Goal: Find specific page/section: Find specific page/section

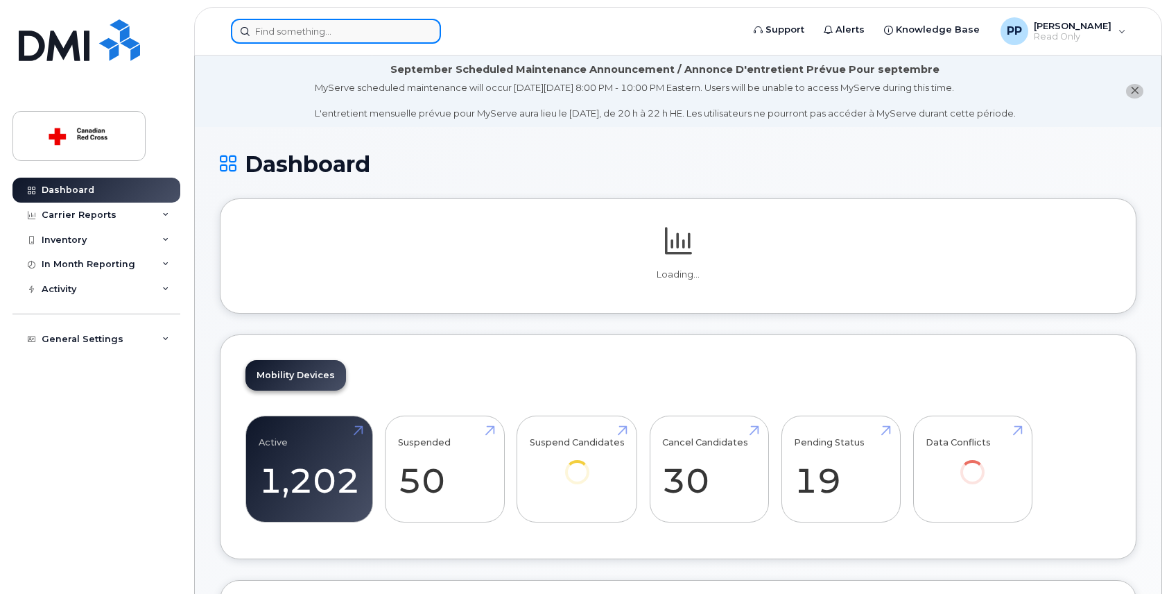
click at [267, 33] on input at bounding box center [336, 31] width 210 height 25
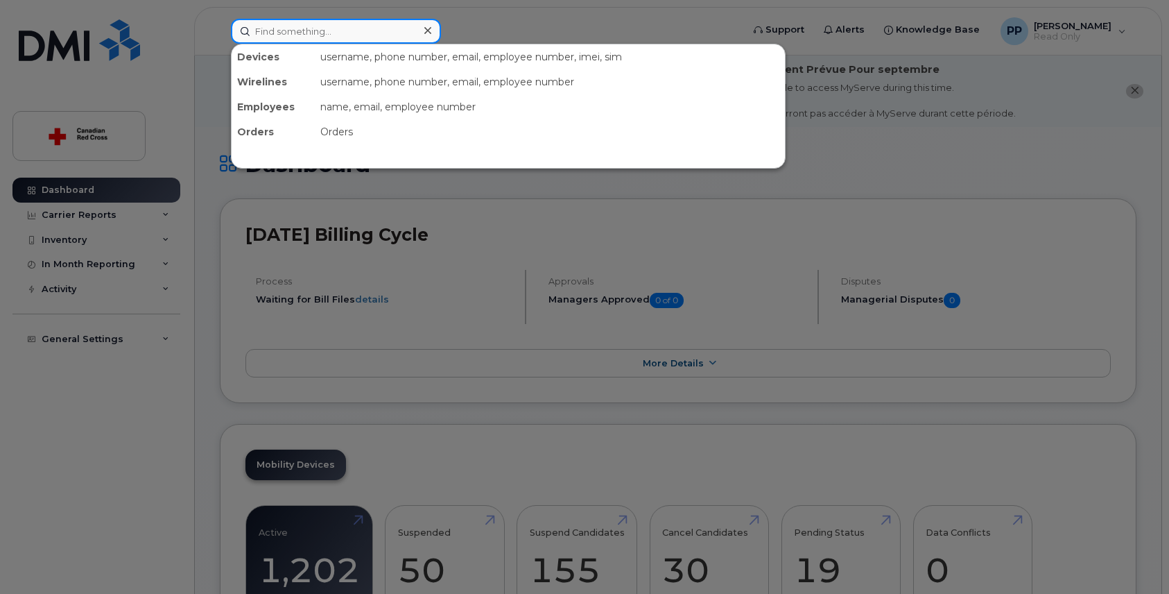
paste input "[PERSON_NAME]"
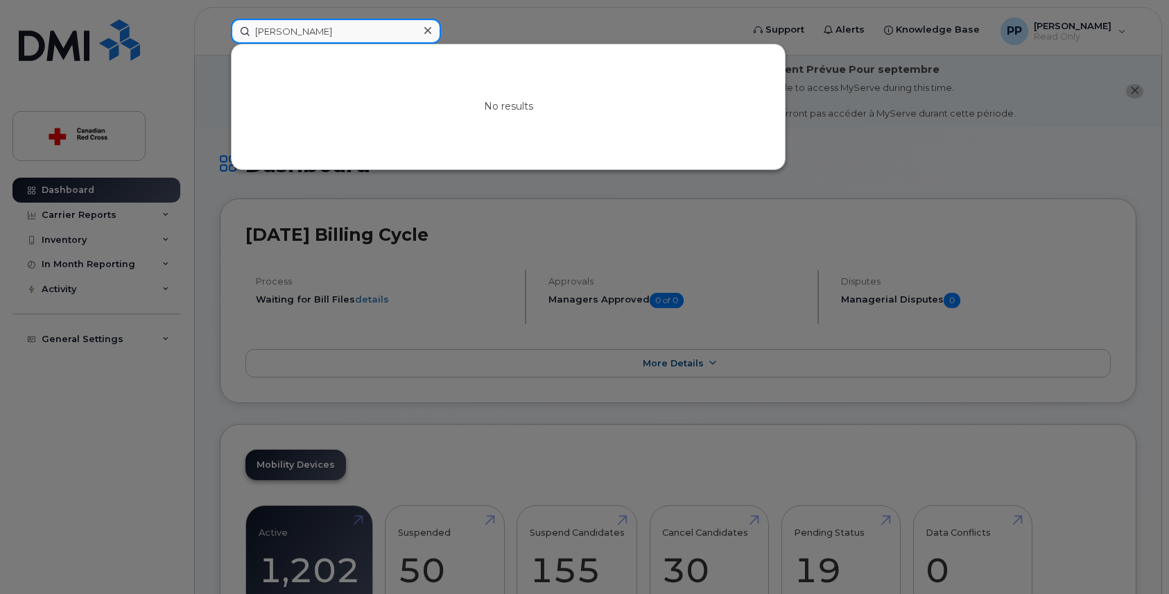
click at [356, 37] on input "[PERSON_NAME]" at bounding box center [336, 31] width 210 height 25
drag, startPoint x: 343, startPoint y: 33, endPoint x: 250, endPoint y: 28, distance: 93.0
click at [250, 28] on input "[PERSON_NAME]" at bounding box center [336, 31] width 210 height 25
type input "[PERSON_NAME]"
click at [426, 29] on icon at bounding box center [427, 30] width 7 height 7
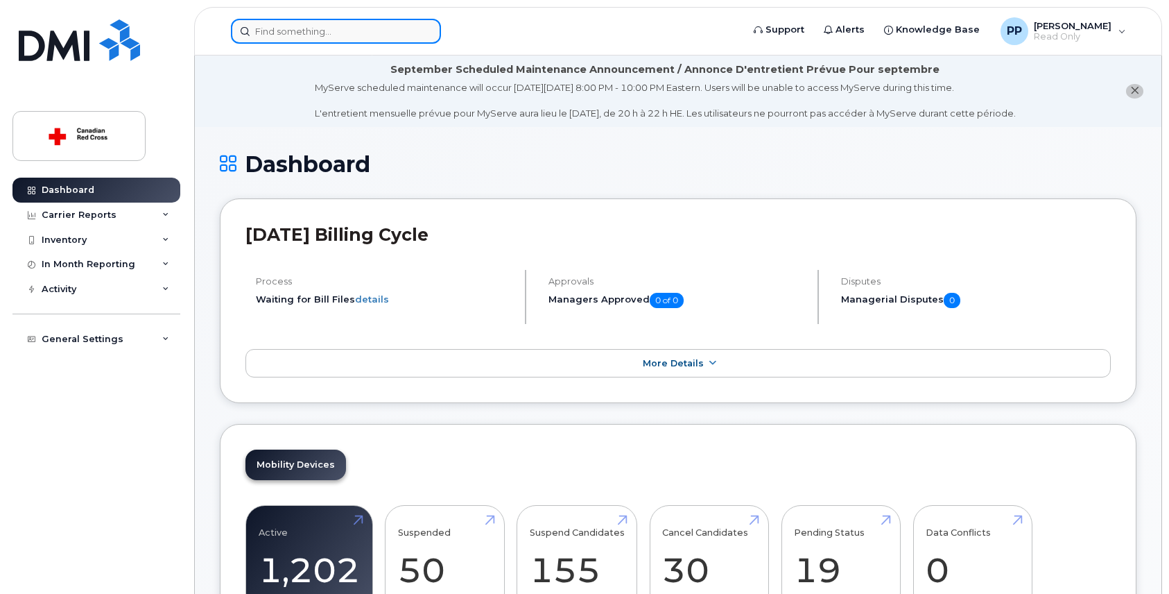
click at [295, 29] on input at bounding box center [336, 31] width 210 height 25
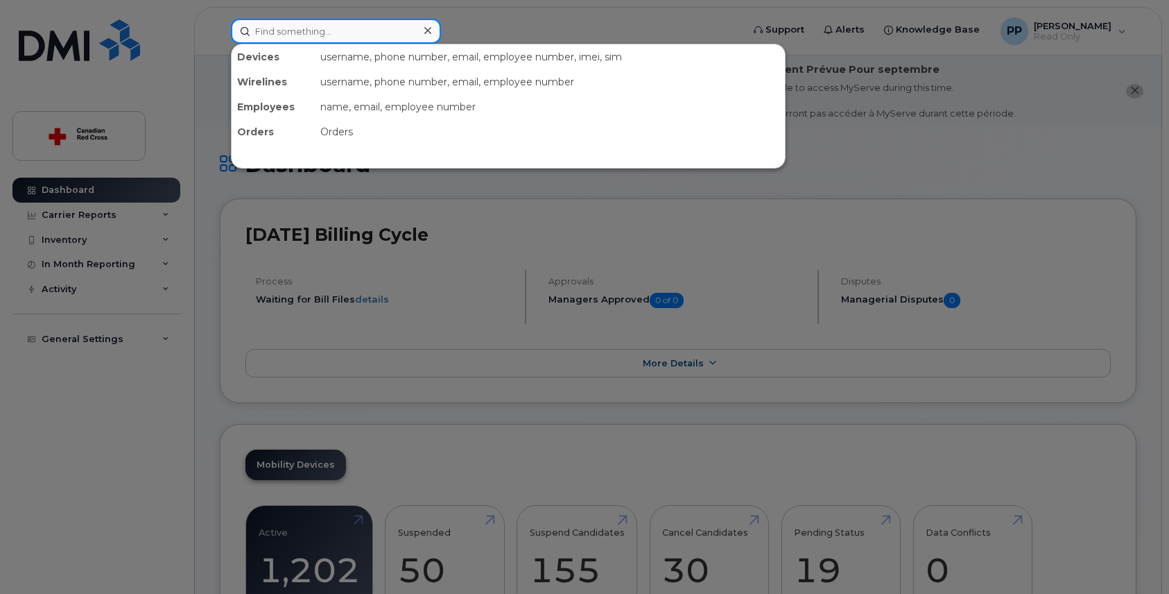
paste input "[PERSON_NAME]"
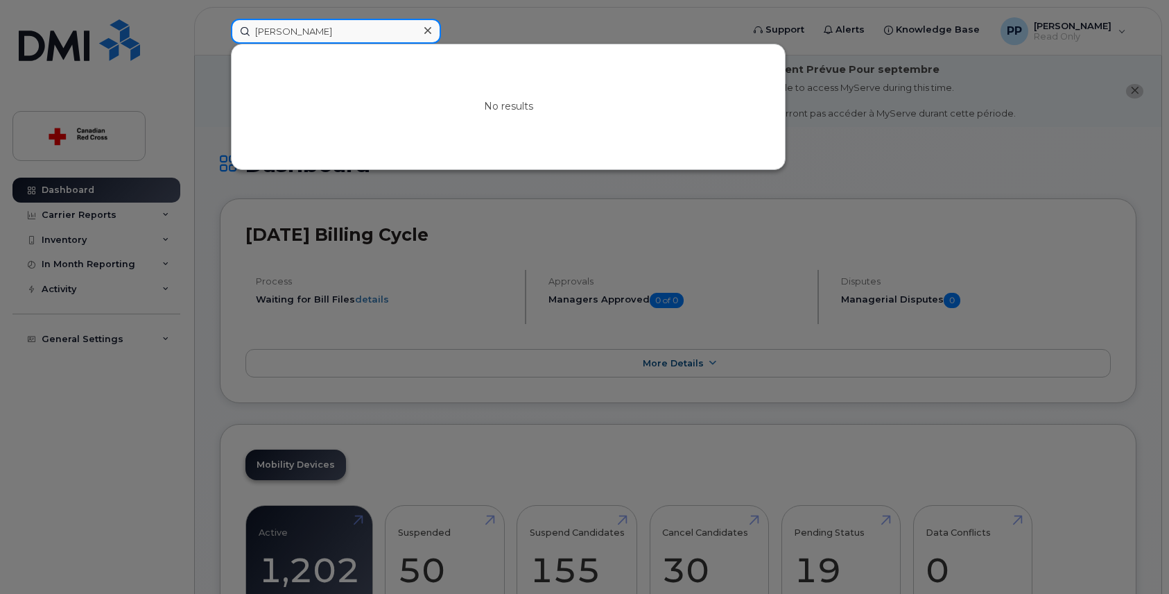
drag, startPoint x: 327, startPoint y: 28, endPoint x: 230, endPoint y: 23, distance: 96.6
click at [230, 23] on div "Joanna Wedge No results" at bounding box center [482, 31] width 524 height 25
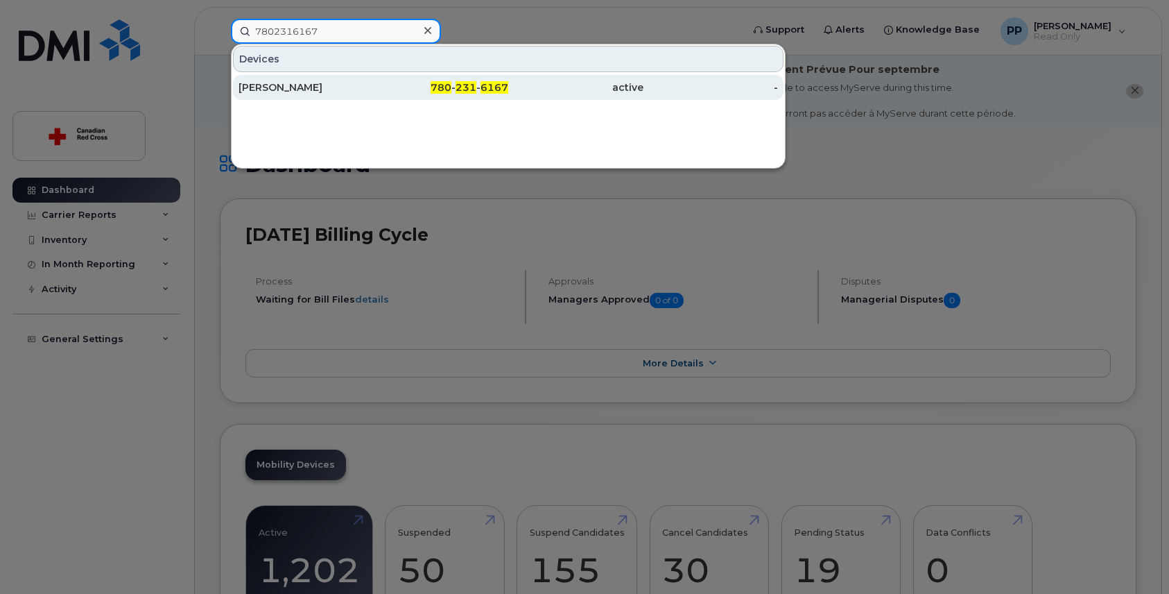
type input "7802316167"
click at [288, 87] on div "[PERSON_NAME]" at bounding box center [306, 87] width 135 height 14
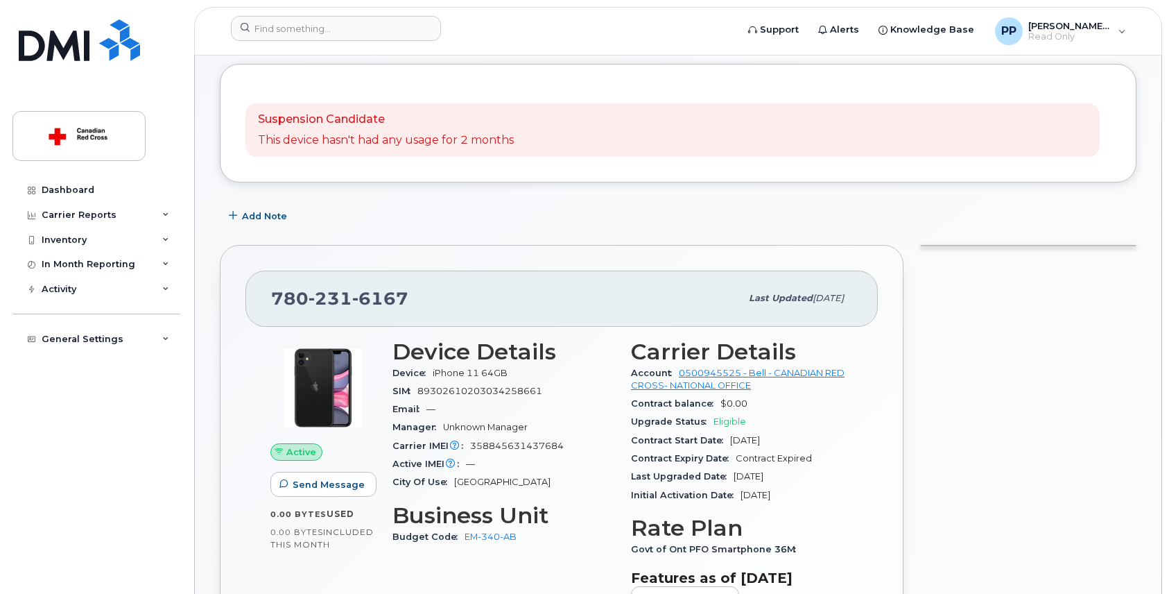
scroll to position [139, 0]
